Goal: Information Seeking & Learning: Learn about a topic

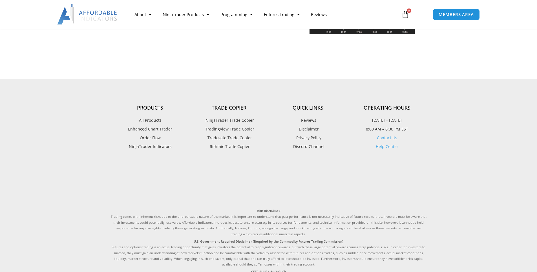
scroll to position [1343, 0]
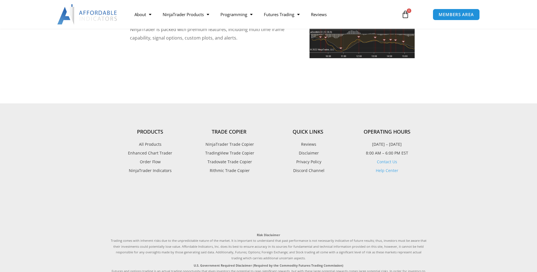
click at [234, 140] on span "NinjaTrader Trade Copier" at bounding box center [229, 143] width 50 height 7
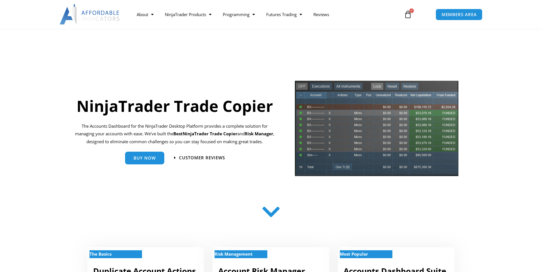
scroll to position [1299, 0]
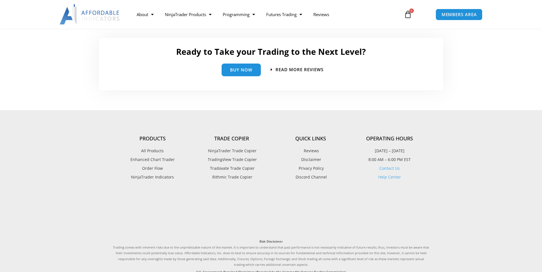
click at [163, 156] on span "Enhanced Chart Trader" at bounding box center [152, 159] width 44 height 7
